Goal: Transaction & Acquisition: Purchase product/service

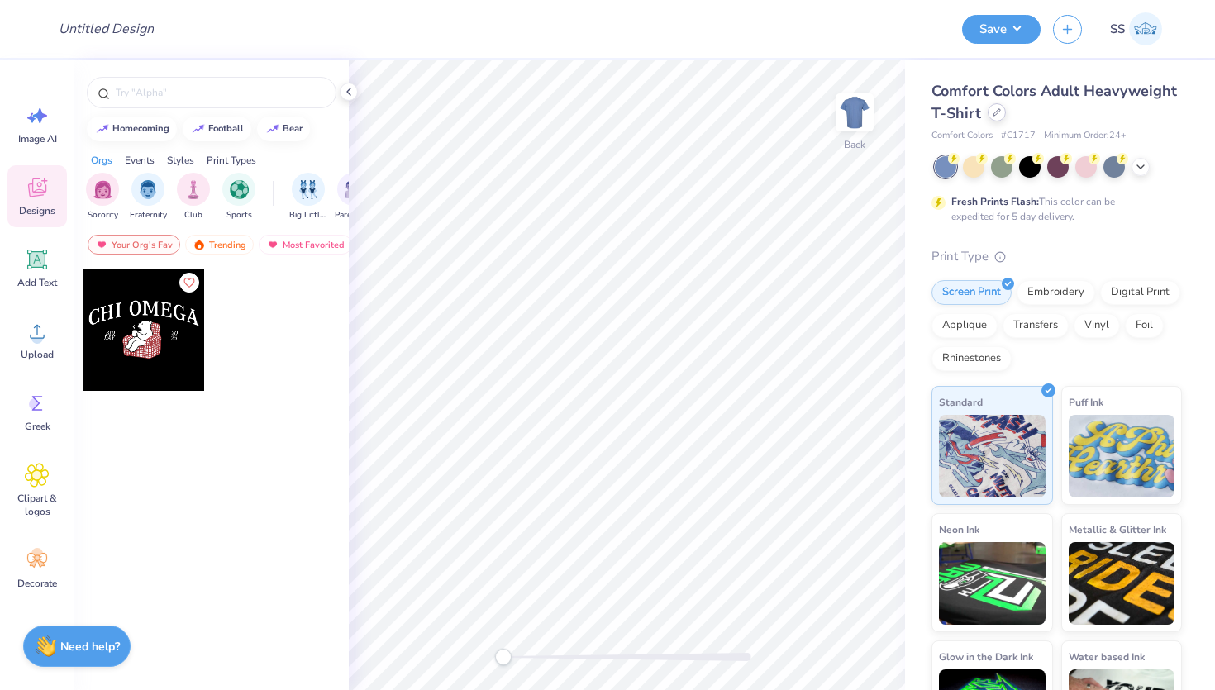
click at [997, 108] on icon at bounding box center [997, 112] width 8 height 8
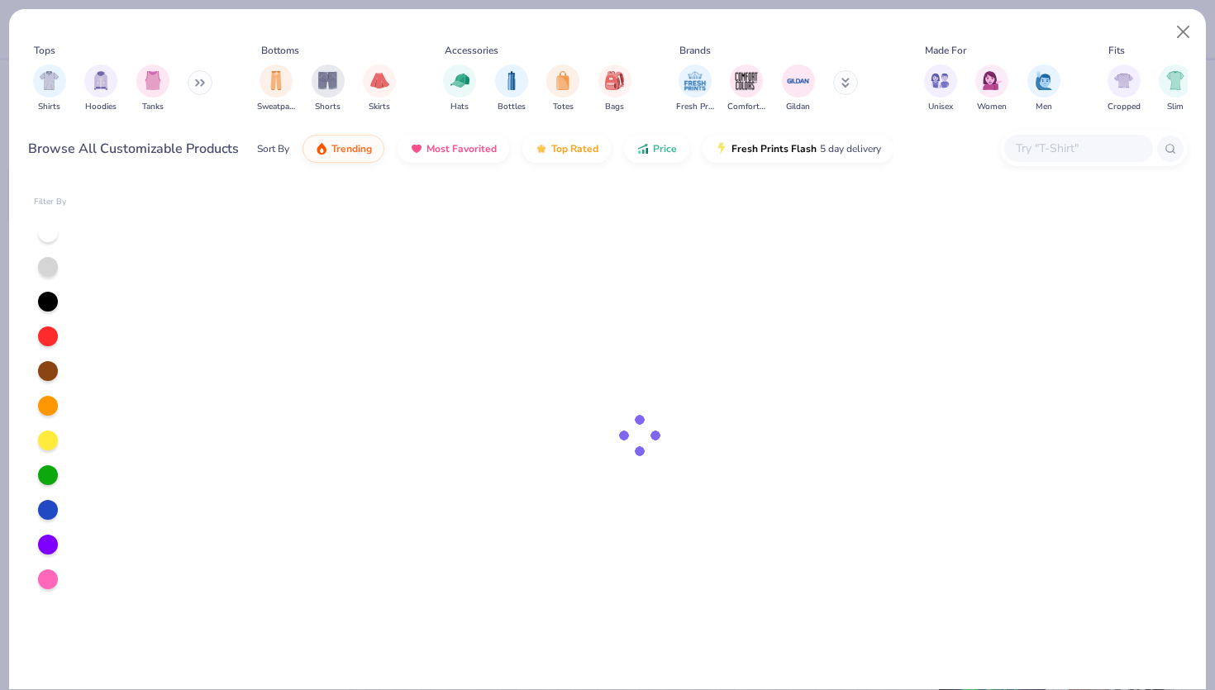
click at [1098, 145] on input "text" at bounding box center [1077, 148] width 127 height 19
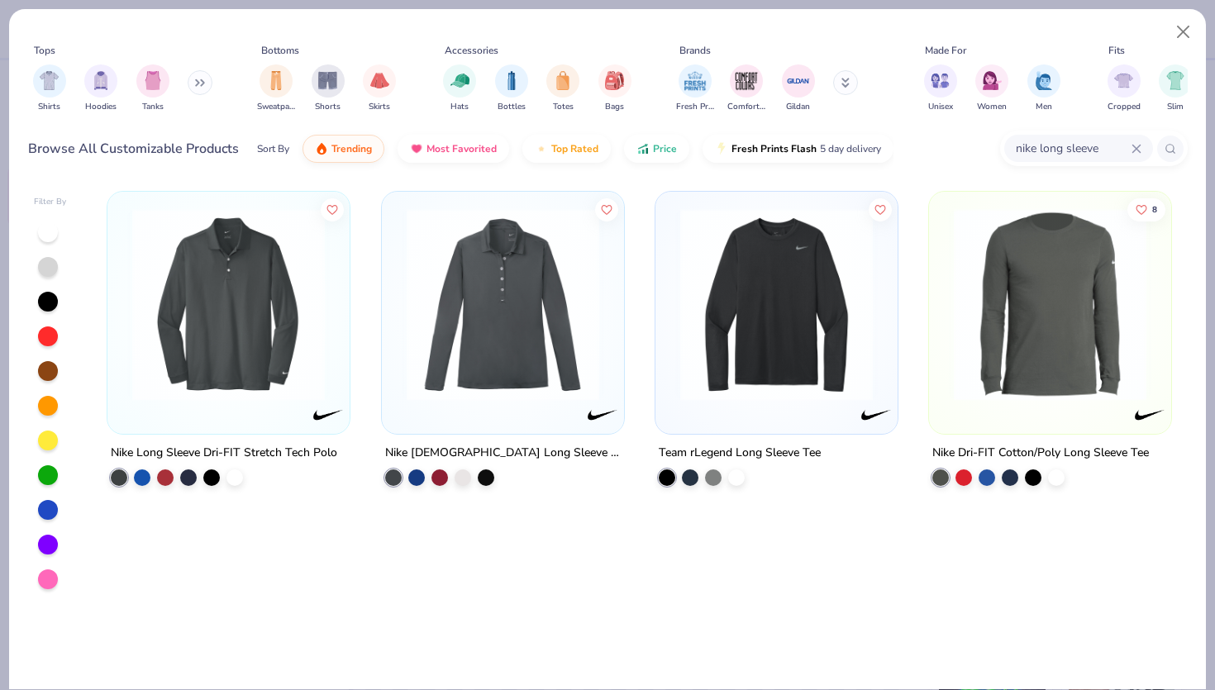
drag, startPoint x: 1036, startPoint y: 149, endPoint x: 964, endPoint y: 149, distance: 71.9
click at [964, 149] on div "Browse All Customizable Products Sort By Trending Most Favorited Top Rated Pric…" at bounding box center [608, 149] width 1160 height 46
type input "long sleeve"
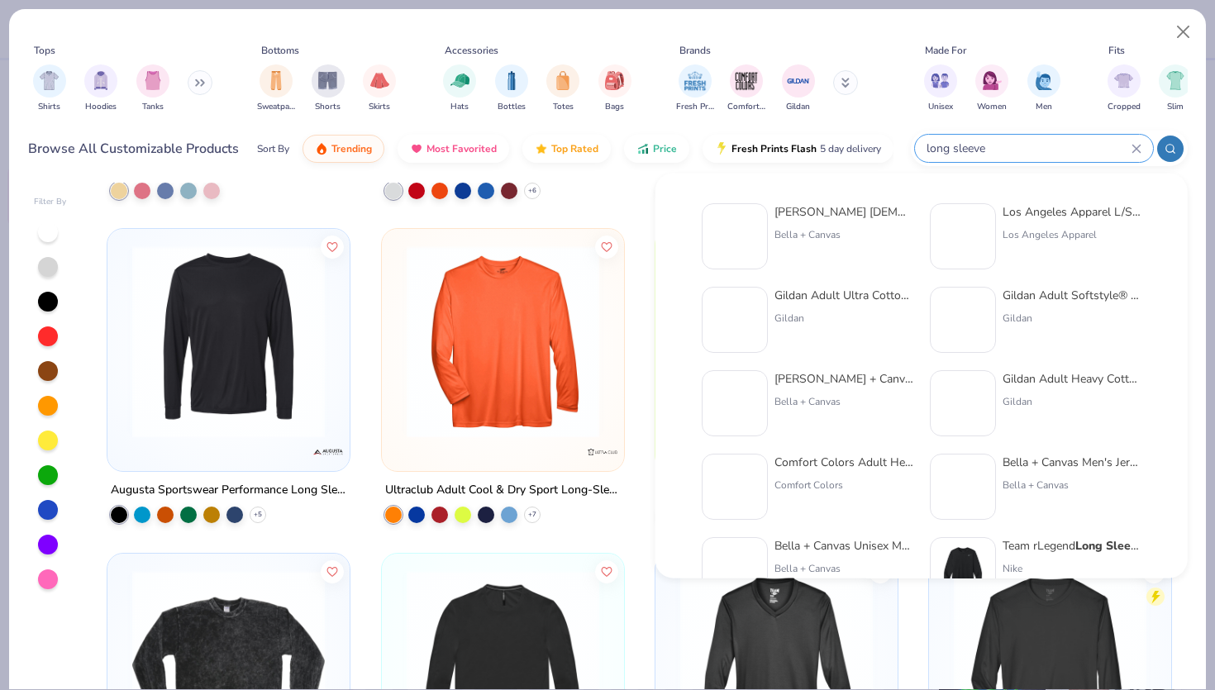
scroll to position [1643, 0]
